Goal: Task Accomplishment & Management: Complete application form

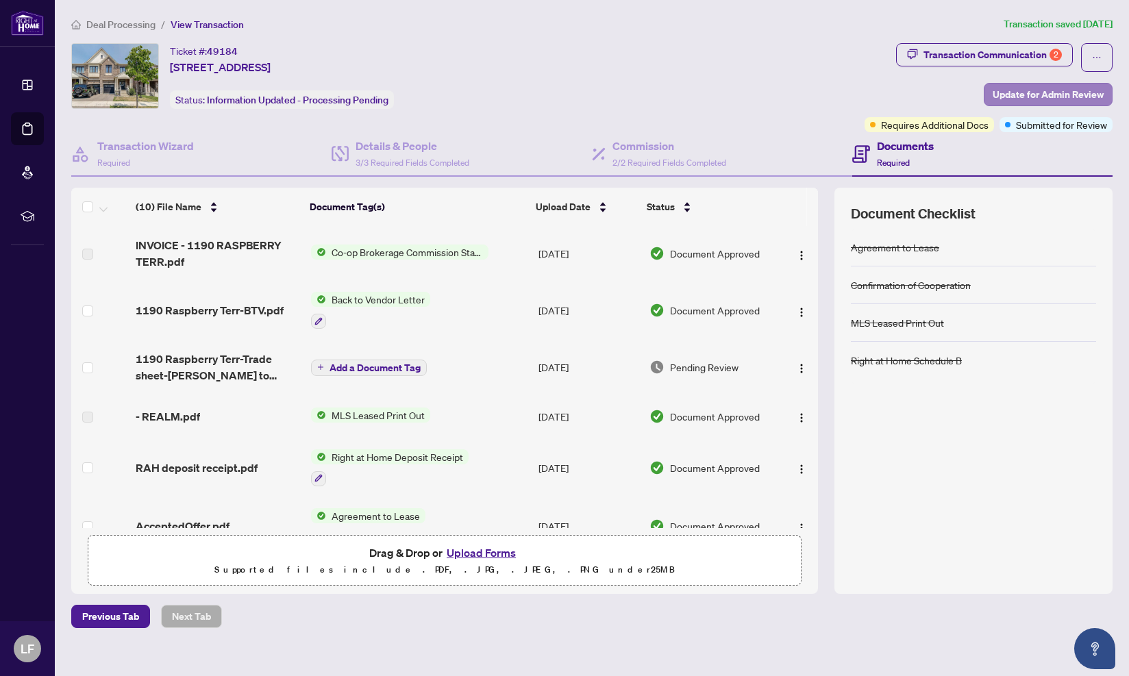
click at [1045, 97] on span "Update for Admin Review" at bounding box center [1047, 95] width 111 height 22
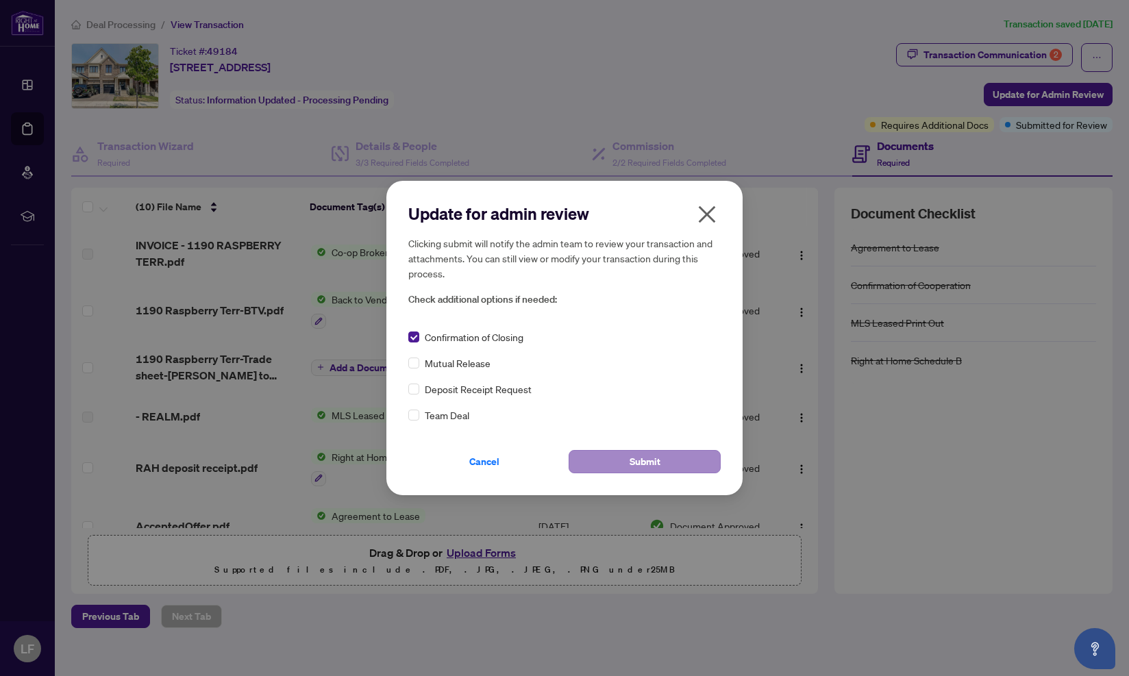
click at [659, 466] on span "Submit" at bounding box center [644, 462] width 31 height 22
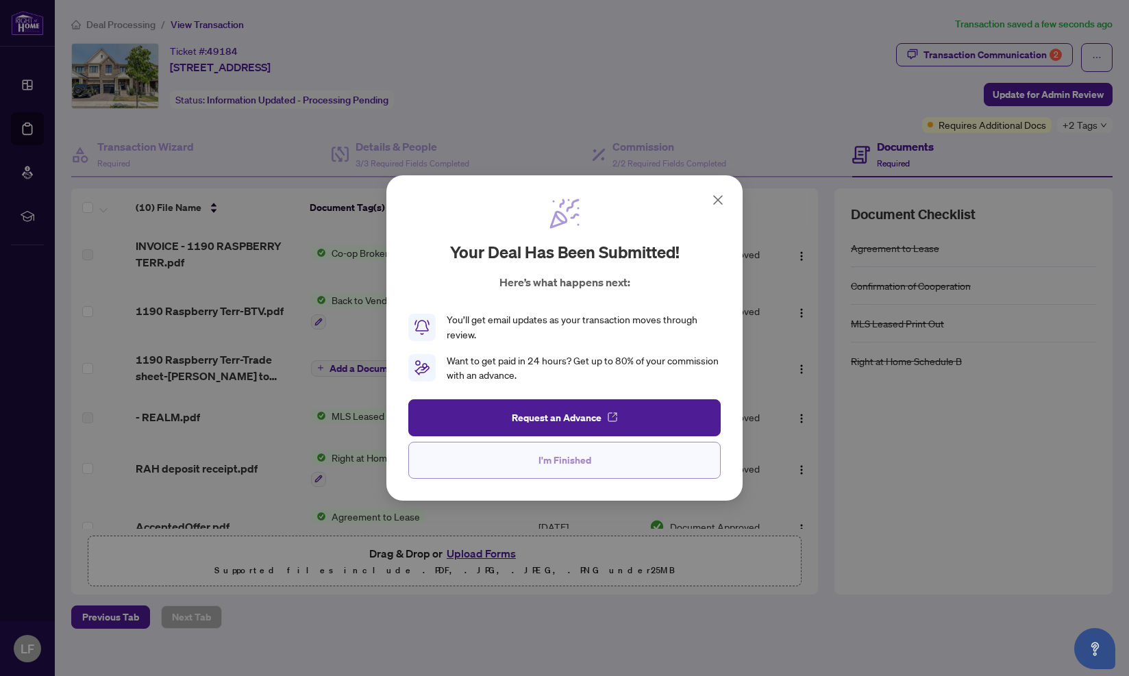
click at [645, 448] on button "I'm Finished" at bounding box center [564, 460] width 312 height 37
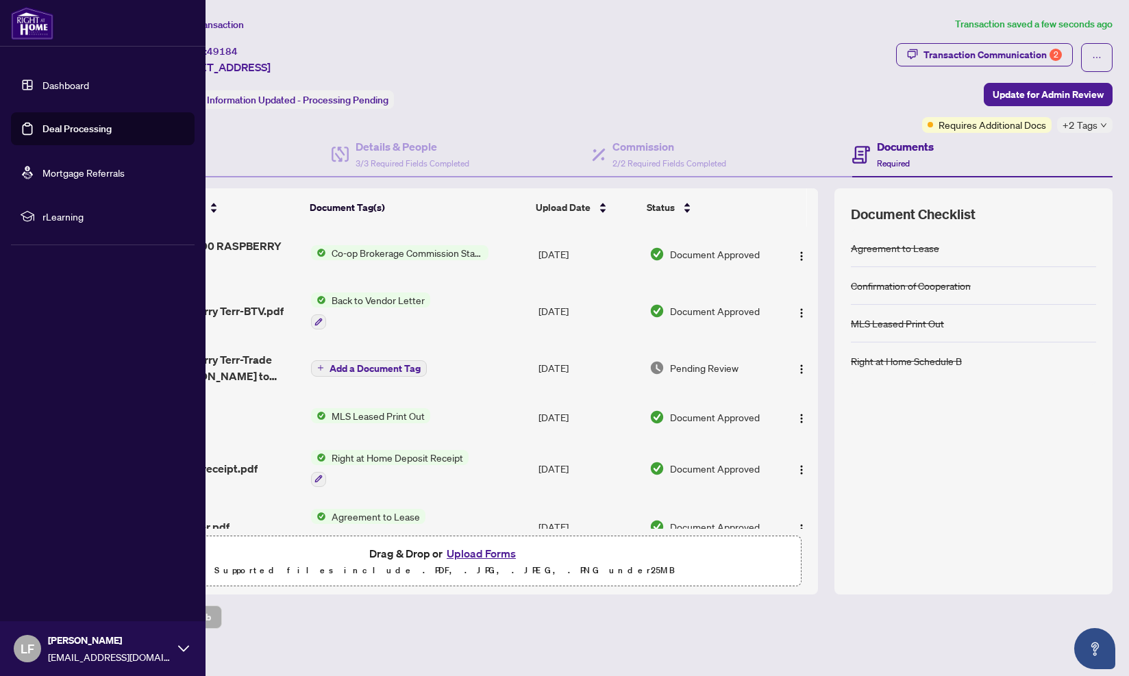
click at [68, 134] on link "Deal Processing" at bounding box center [76, 129] width 69 height 12
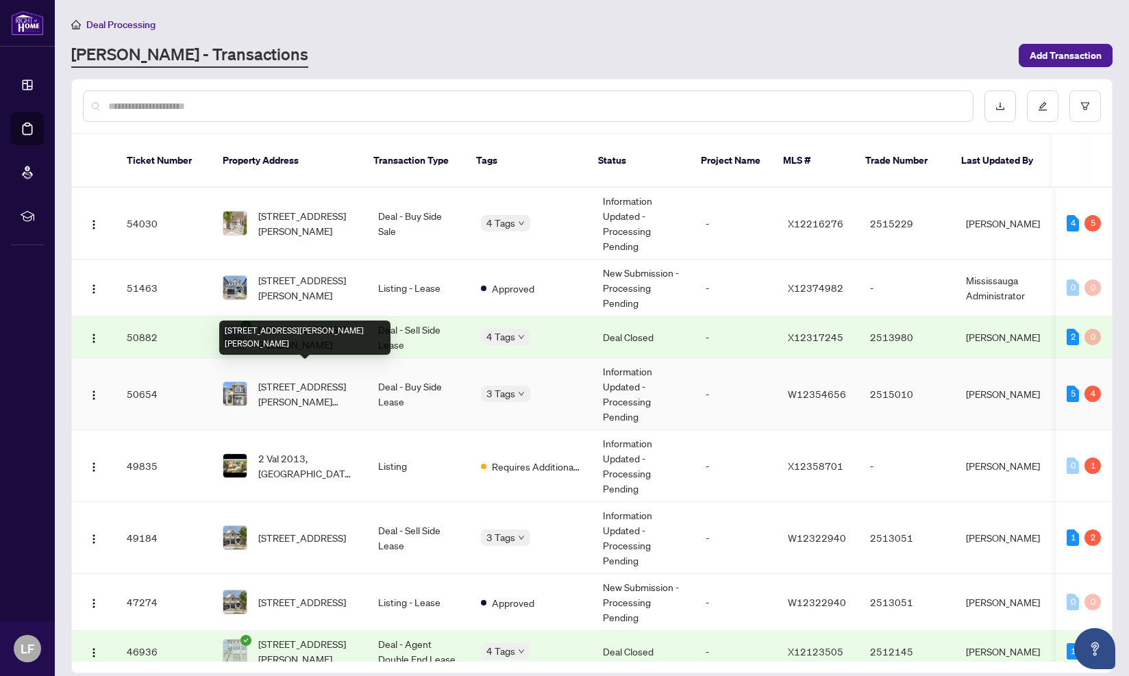
click at [336, 379] on span "1554 Gainer Cres, Milton, Ontario L9T 8Y3, Canada" at bounding box center [307, 394] width 98 height 30
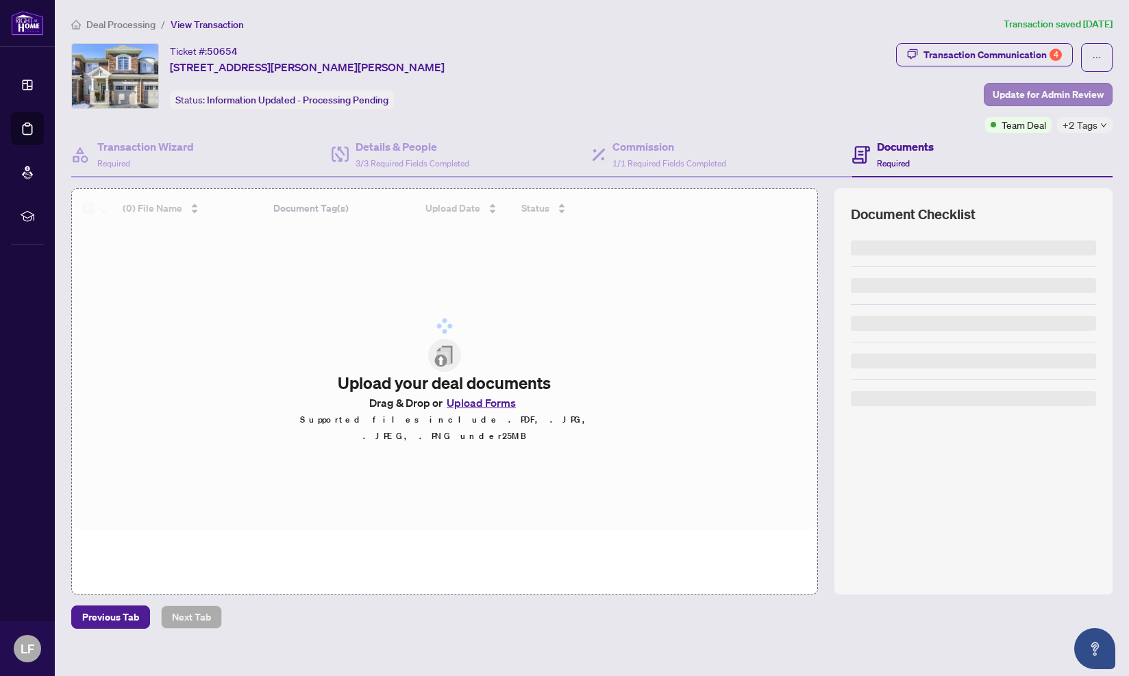
click at [1090, 97] on span "Update for Admin Review" at bounding box center [1047, 95] width 111 height 22
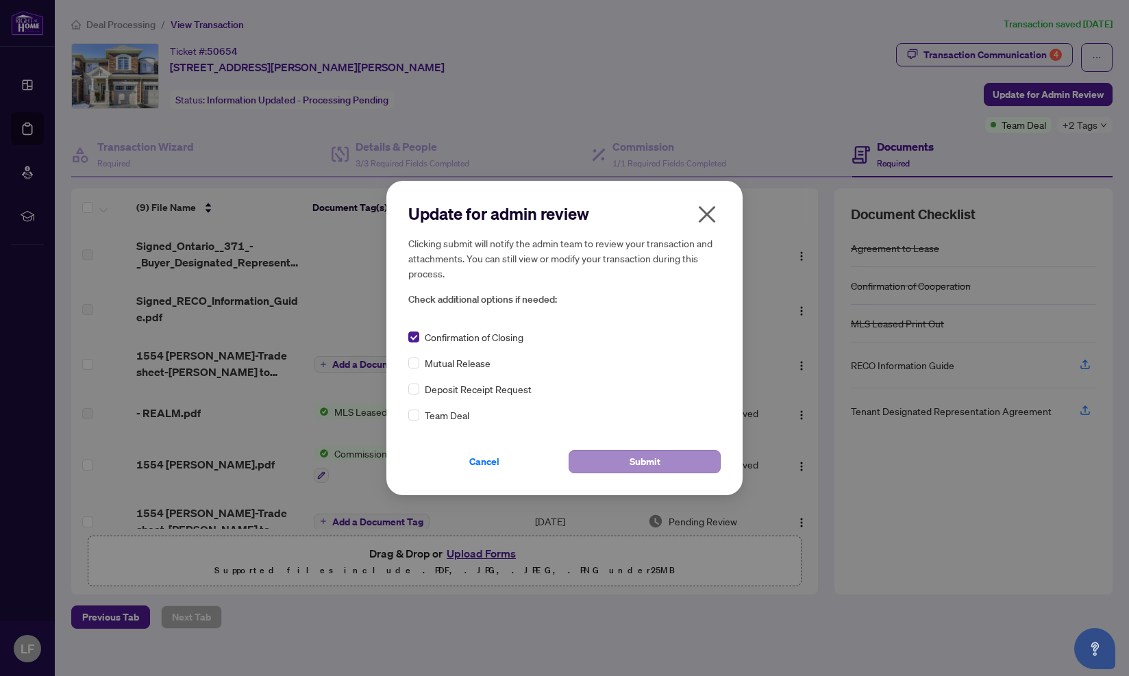
click at [663, 462] on button "Submit" at bounding box center [644, 461] width 152 height 23
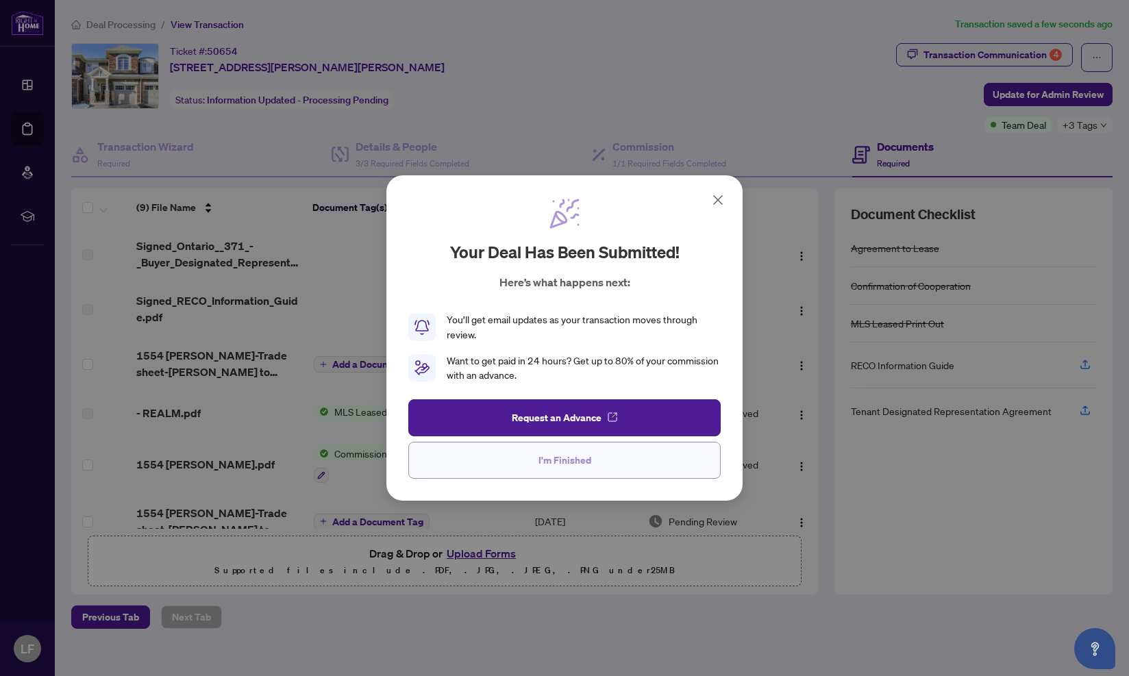
click at [605, 466] on button "I'm Finished" at bounding box center [564, 460] width 312 height 37
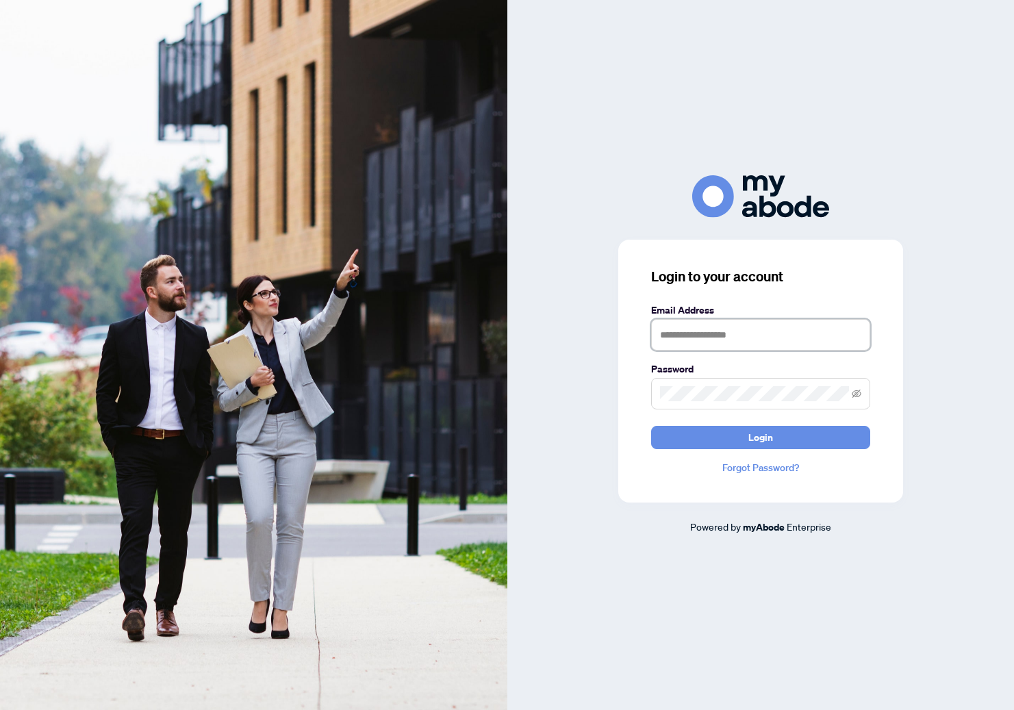
type input "**********"
click at [698, 443] on button "Login" at bounding box center [760, 437] width 219 height 23
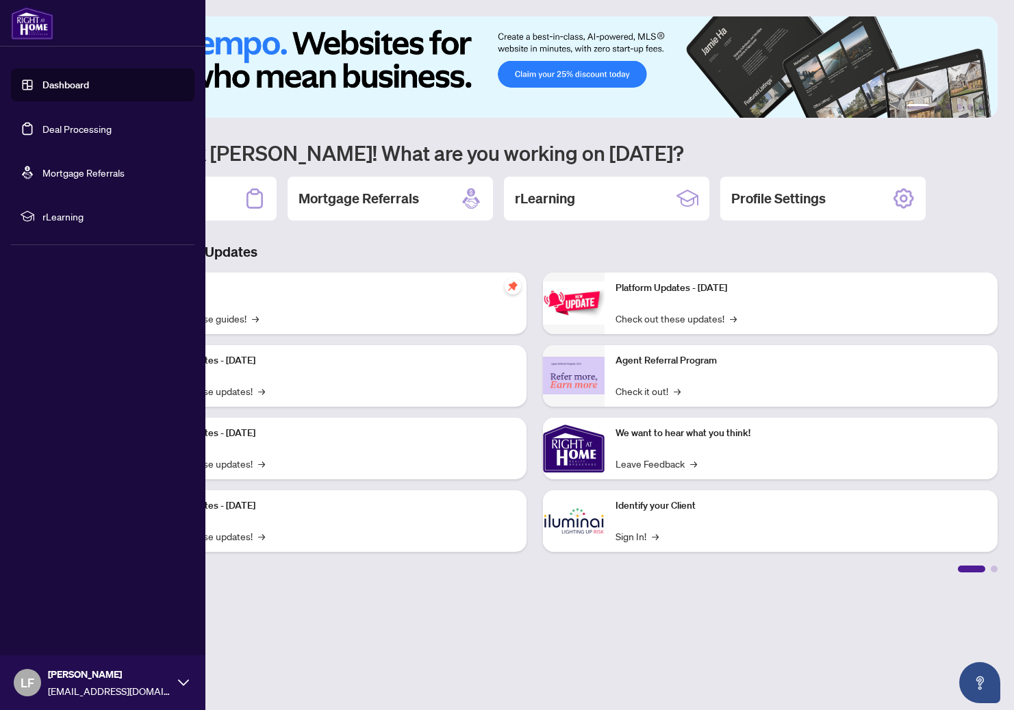
click at [42, 129] on link "Deal Processing" at bounding box center [76, 129] width 69 height 12
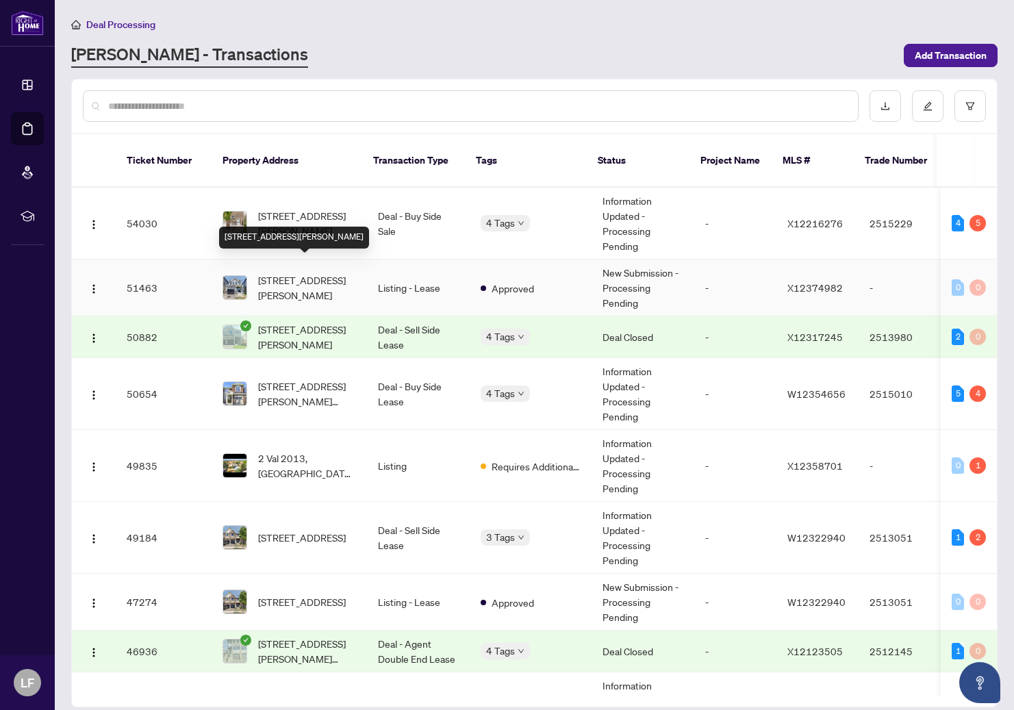
click at [305, 275] on span "[STREET_ADDRESS][PERSON_NAME]" at bounding box center [307, 288] width 98 height 30
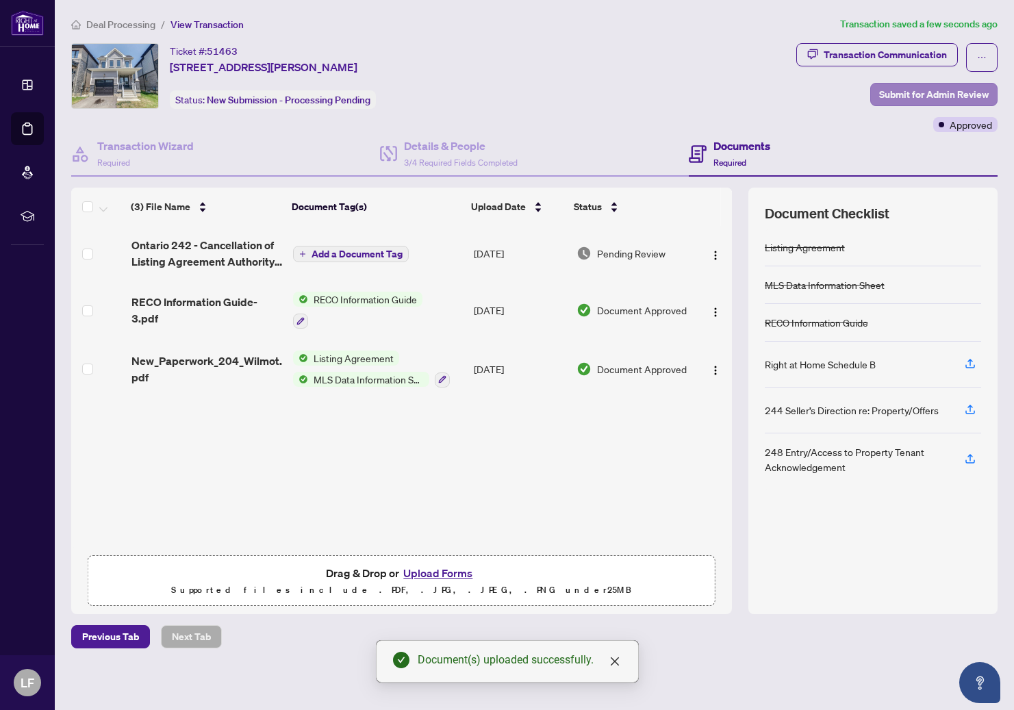
click at [961, 99] on span "Submit for Admin Review" at bounding box center [934, 95] width 110 height 22
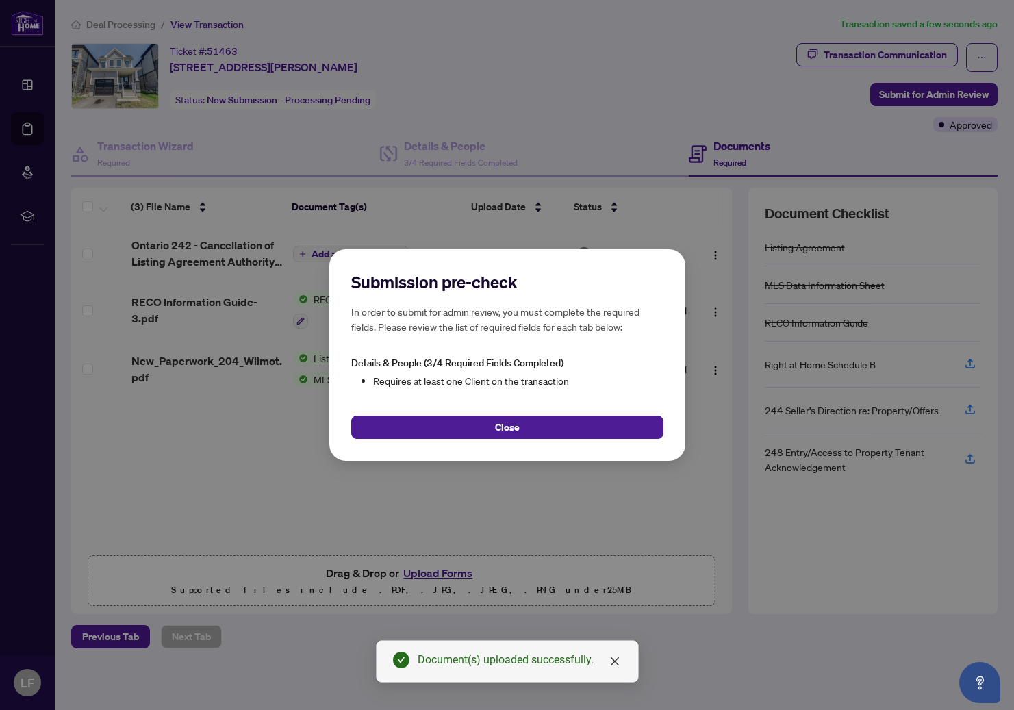
click at [457, 440] on div "Submission pre-check In order to submit for admin review, you must complete the…" at bounding box center [507, 355] width 356 height 212
click at [458, 436] on button "Close" at bounding box center [507, 427] width 312 height 23
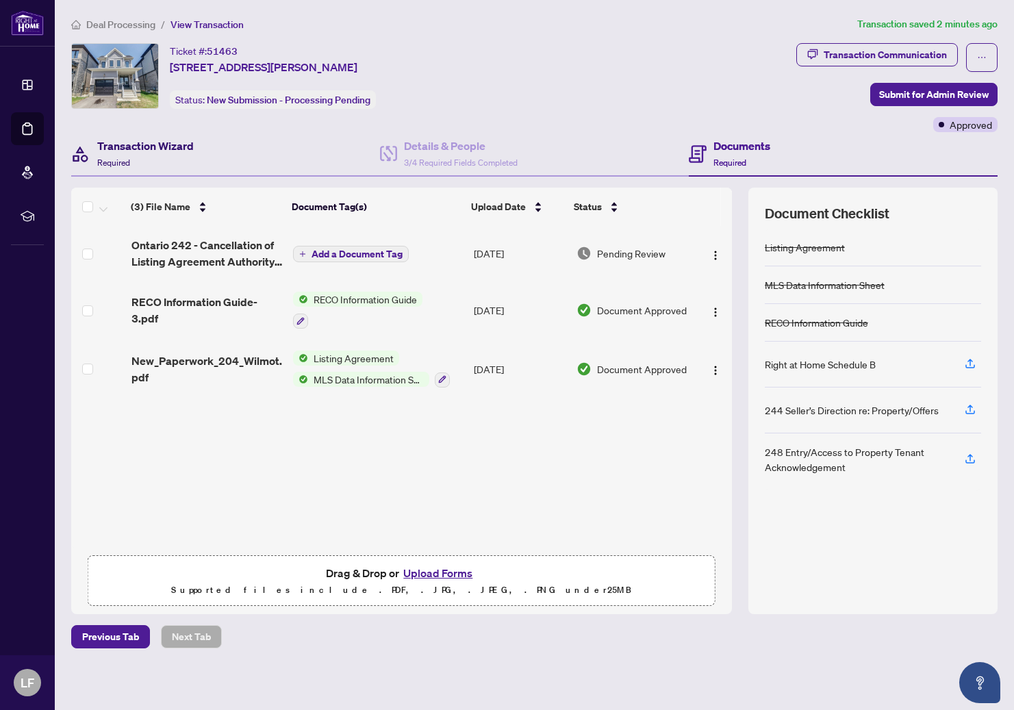
drag, startPoint x: 192, startPoint y: 168, endPoint x: 158, endPoint y: 159, distance: 35.6
click at [192, 168] on div "Transaction Wizard Required" at bounding box center [145, 154] width 97 height 32
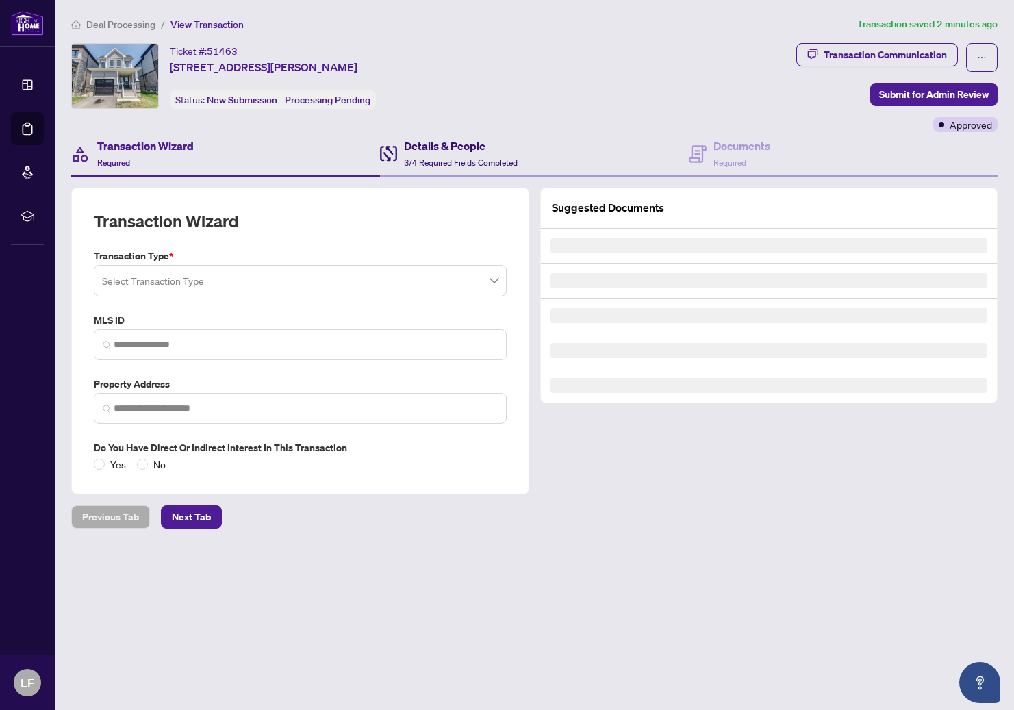
click at [443, 140] on h4 "Details & People" at bounding box center [461, 146] width 114 height 16
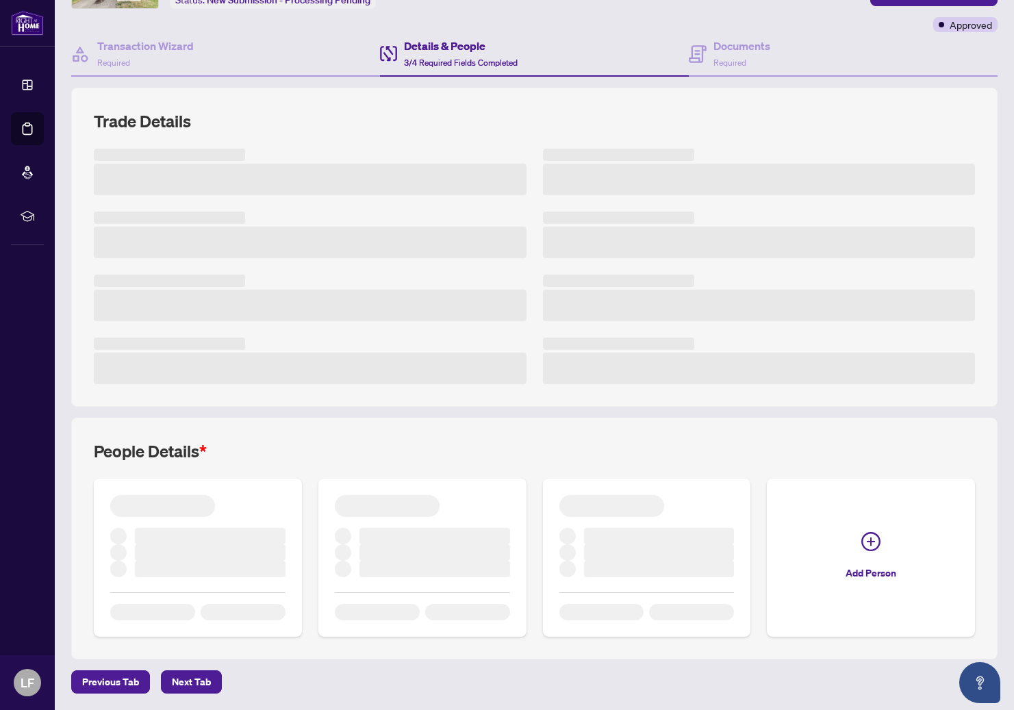
scroll to position [99, 0]
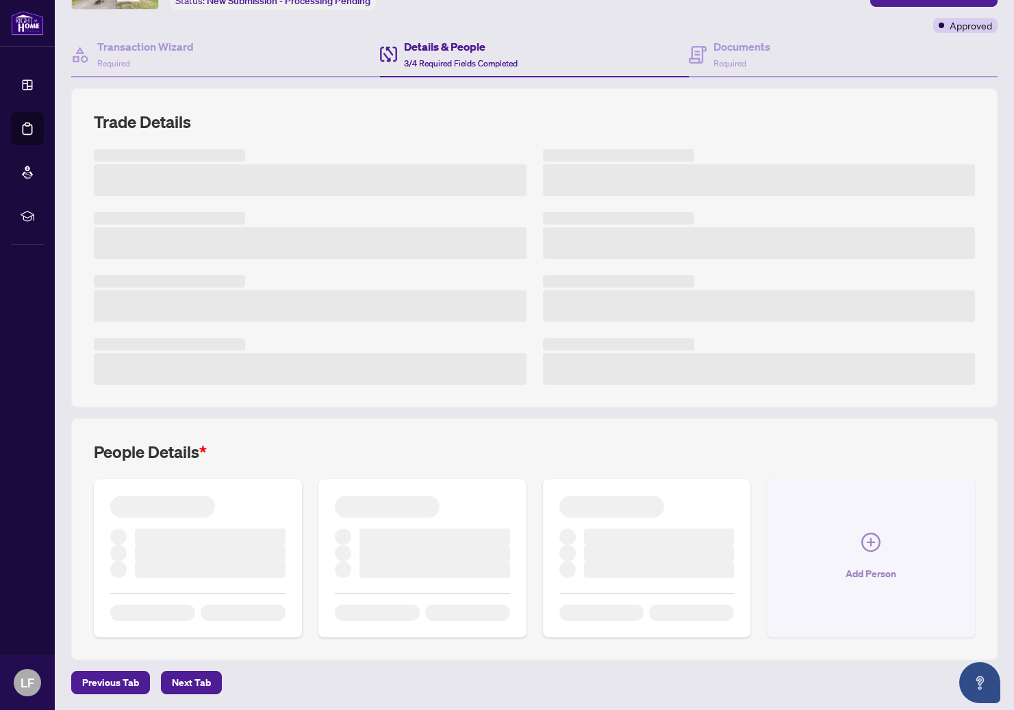
click at [872, 534] on icon "plus-circle" at bounding box center [870, 542] width 19 height 19
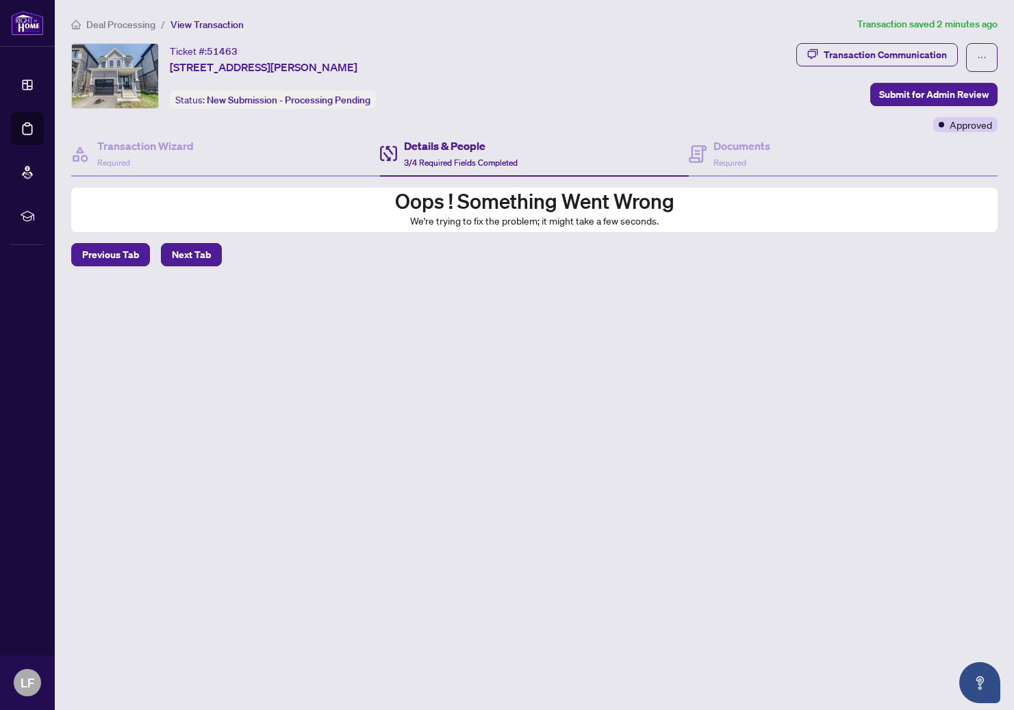
scroll to position [0, 0]
click at [474, 166] on span "3/4 Required Fields Completed" at bounding box center [461, 163] width 114 height 10
click at [881, 95] on span "Submit for Admin Review" at bounding box center [934, 95] width 110 height 22
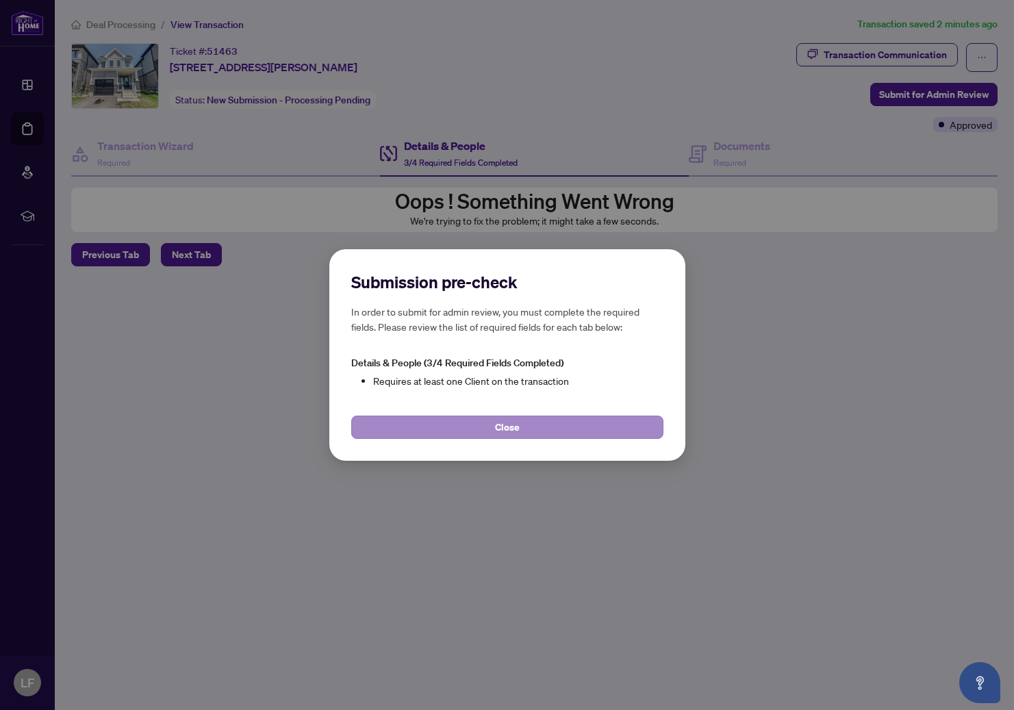
click at [509, 418] on span "Close" at bounding box center [507, 427] width 25 height 22
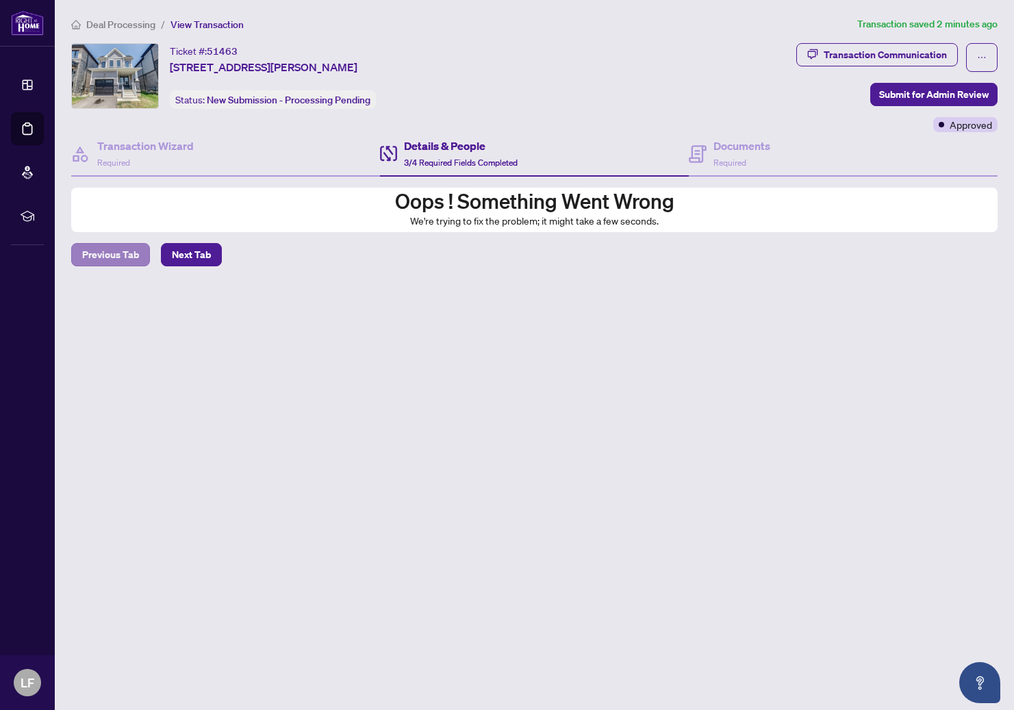
click at [112, 252] on span "Previous Tab" at bounding box center [110, 255] width 57 height 22
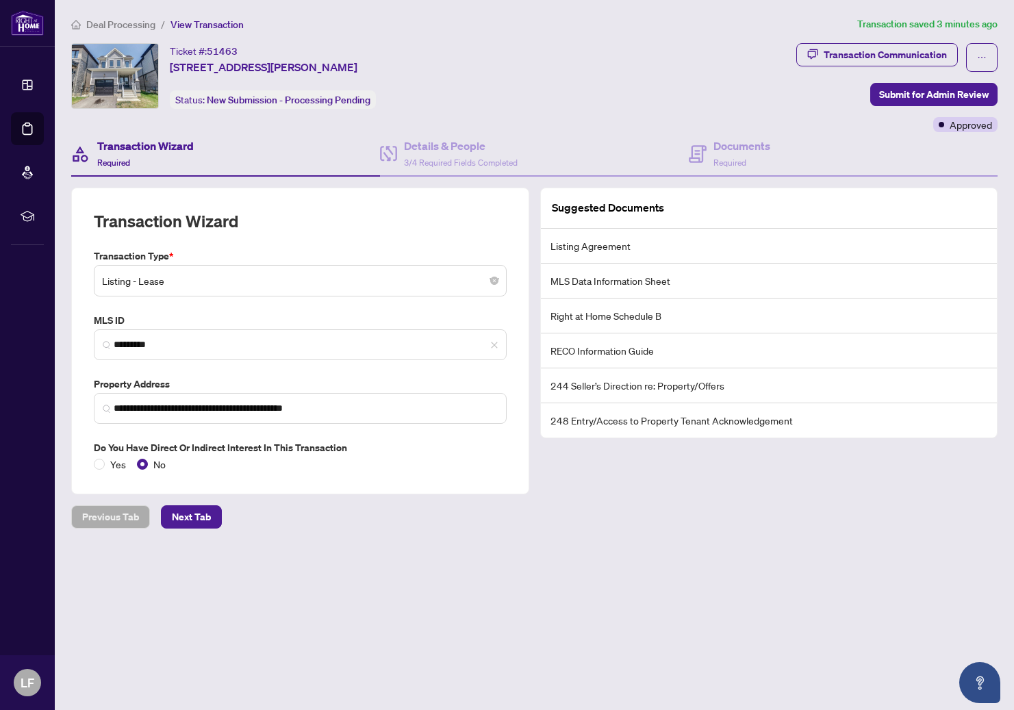
click at [364, 202] on div "**********" at bounding box center [300, 341] width 458 height 307
drag, startPoint x: 548, startPoint y: 181, endPoint x: 501, endPoint y: 166, distance: 48.9
click at [545, 179] on div "**********" at bounding box center [534, 313] width 927 height 362
click at [500, 166] on span "3/4 Required Fields Completed" at bounding box center [461, 163] width 114 height 10
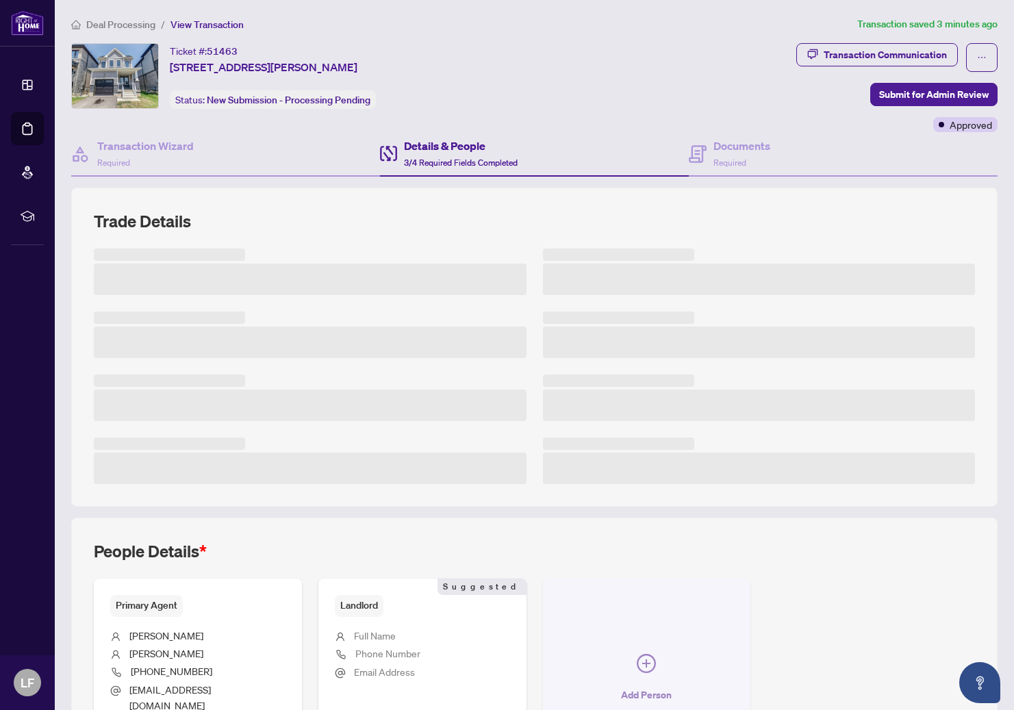
click at [639, 660] on icon "plus-circle" at bounding box center [646, 663] width 19 height 19
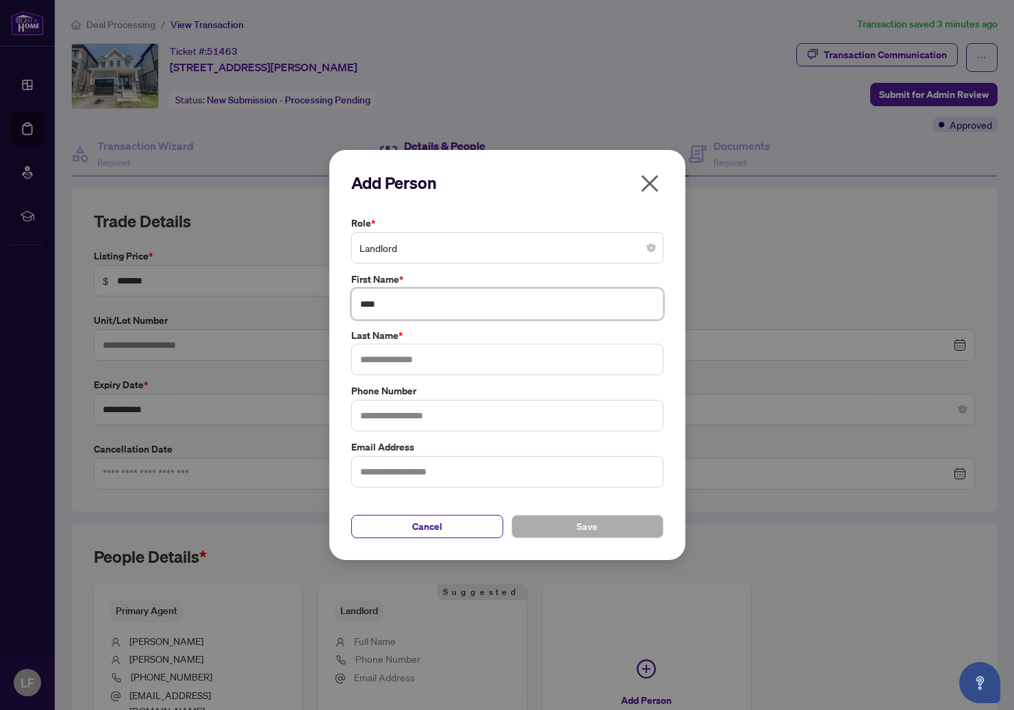
type input "****"
type input "*******"
click at [595, 525] on span "Save" at bounding box center [587, 527] width 21 height 22
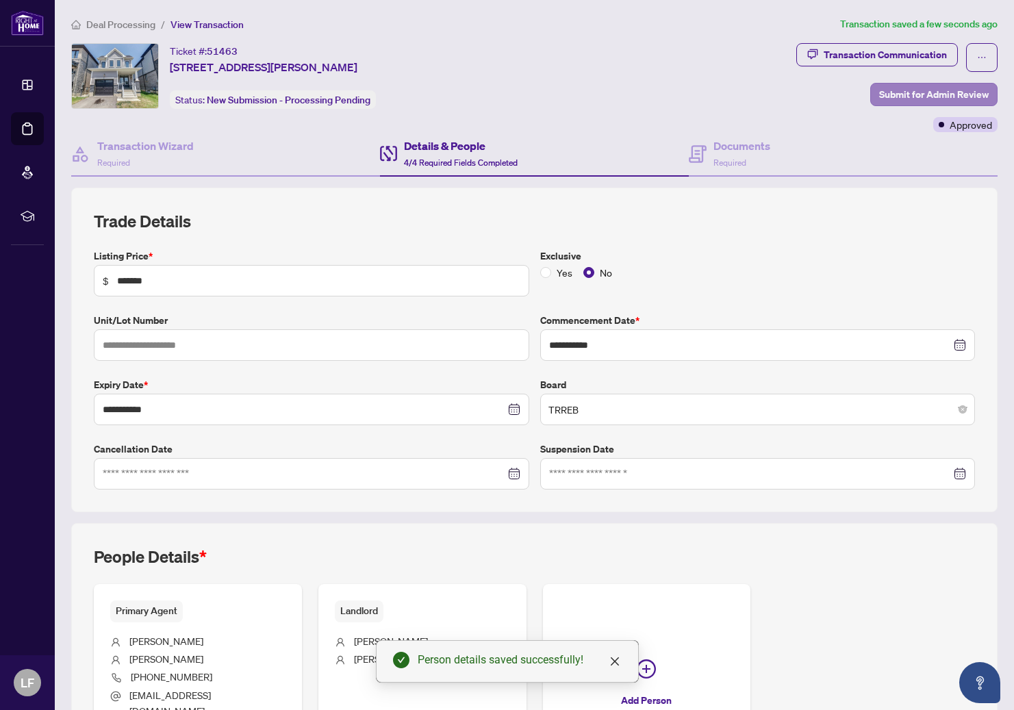
click at [953, 90] on span "Submit for Admin Review" at bounding box center [934, 95] width 110 height 22
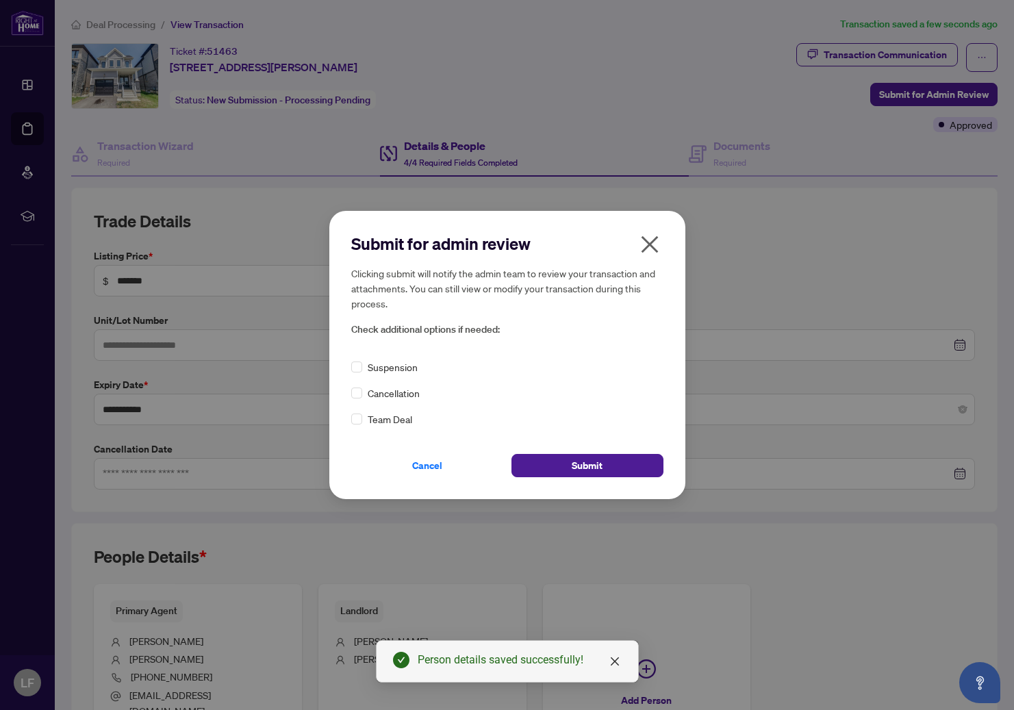
click at [362, 390] on div "Cancellation" at bounding box center [507, 393] width 312 height 15
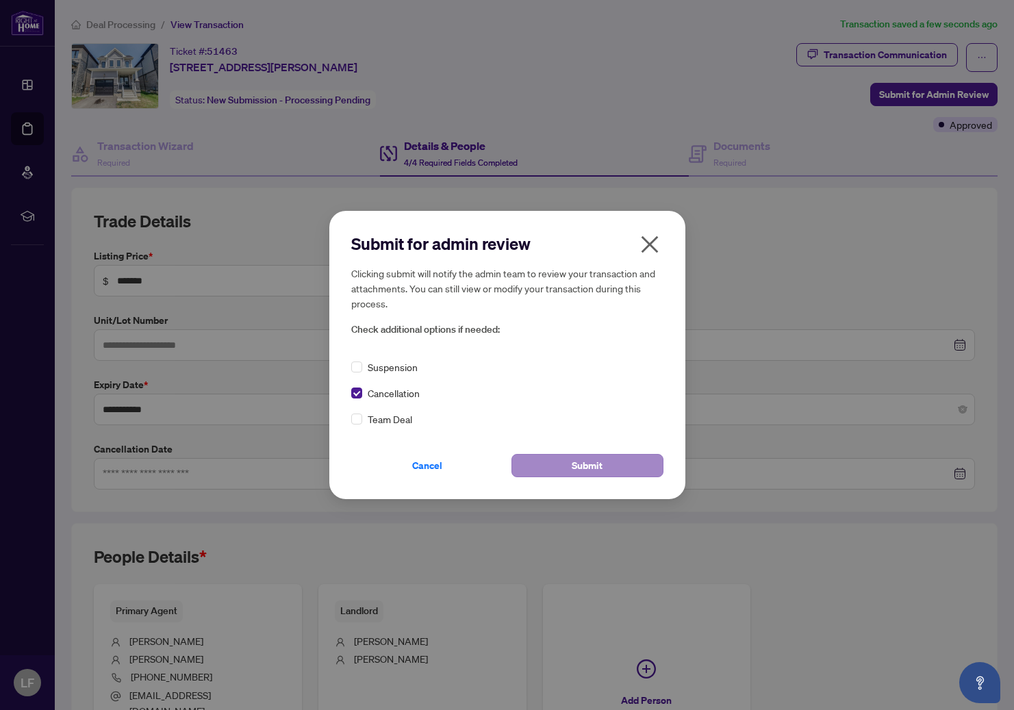
click at [625, 477] on button "Submit" at bounding box center [588, 465] width 152 height 23
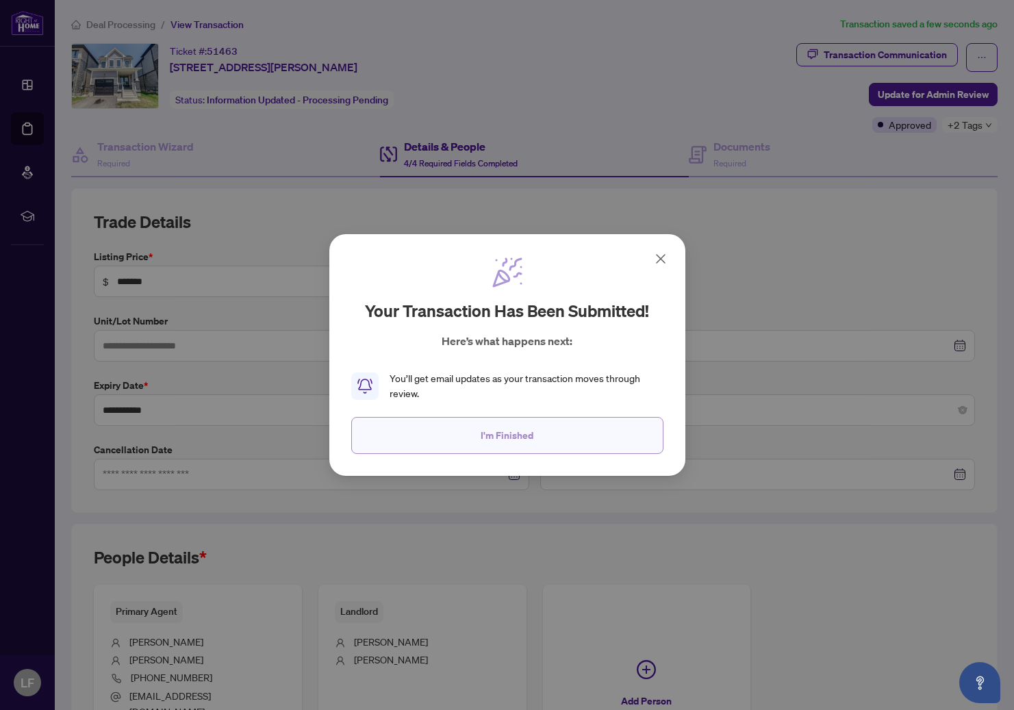
click at [536, 425] on button "I'm Finished" at bounding box center [507, 435] width 312 height 37
